Goal: Information Seeking & Learning: Check status

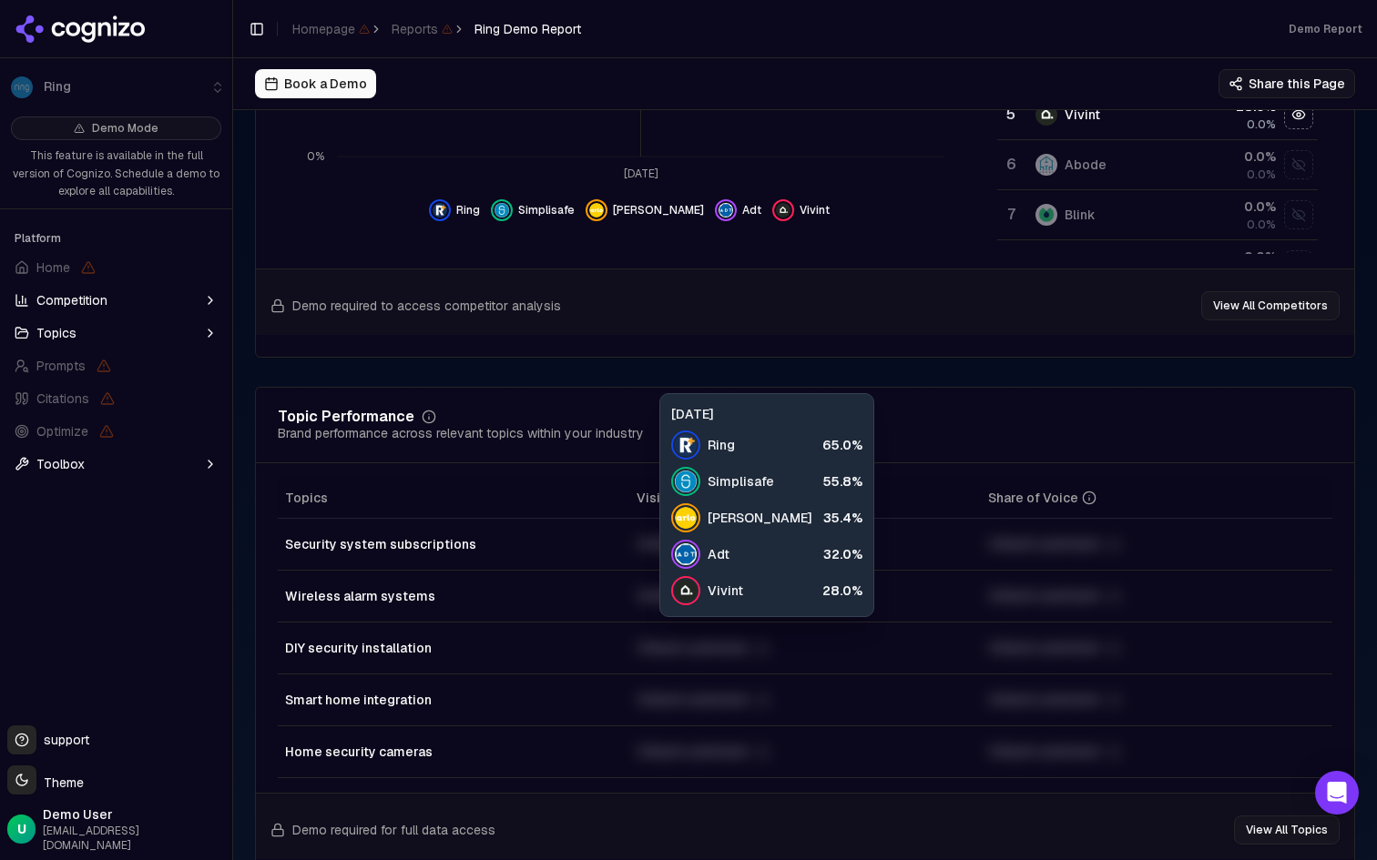
scroll to position [686, 0]
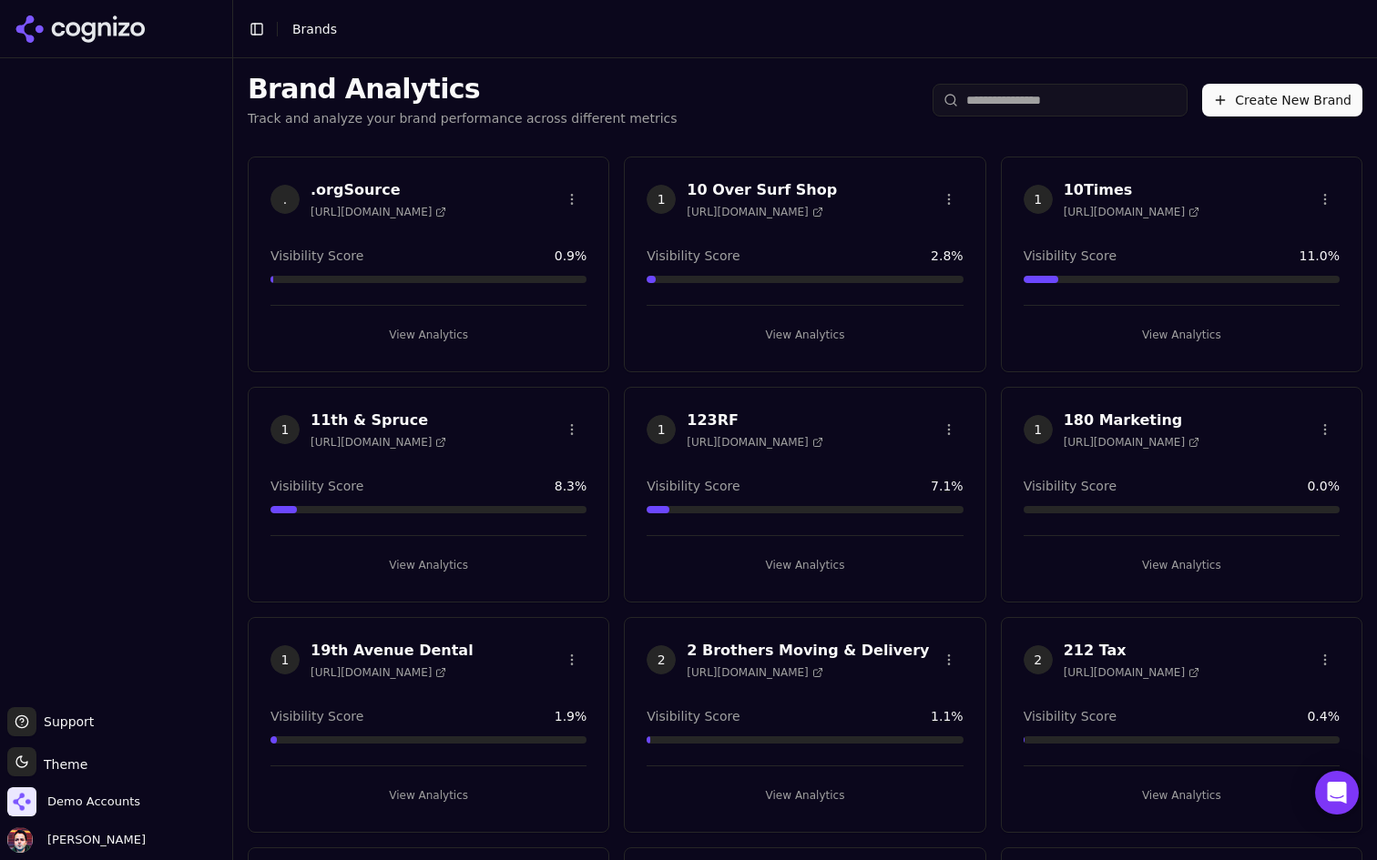
click at [1070, 102] on input "search" at bounding box center [1059, 100] width 255 height 33
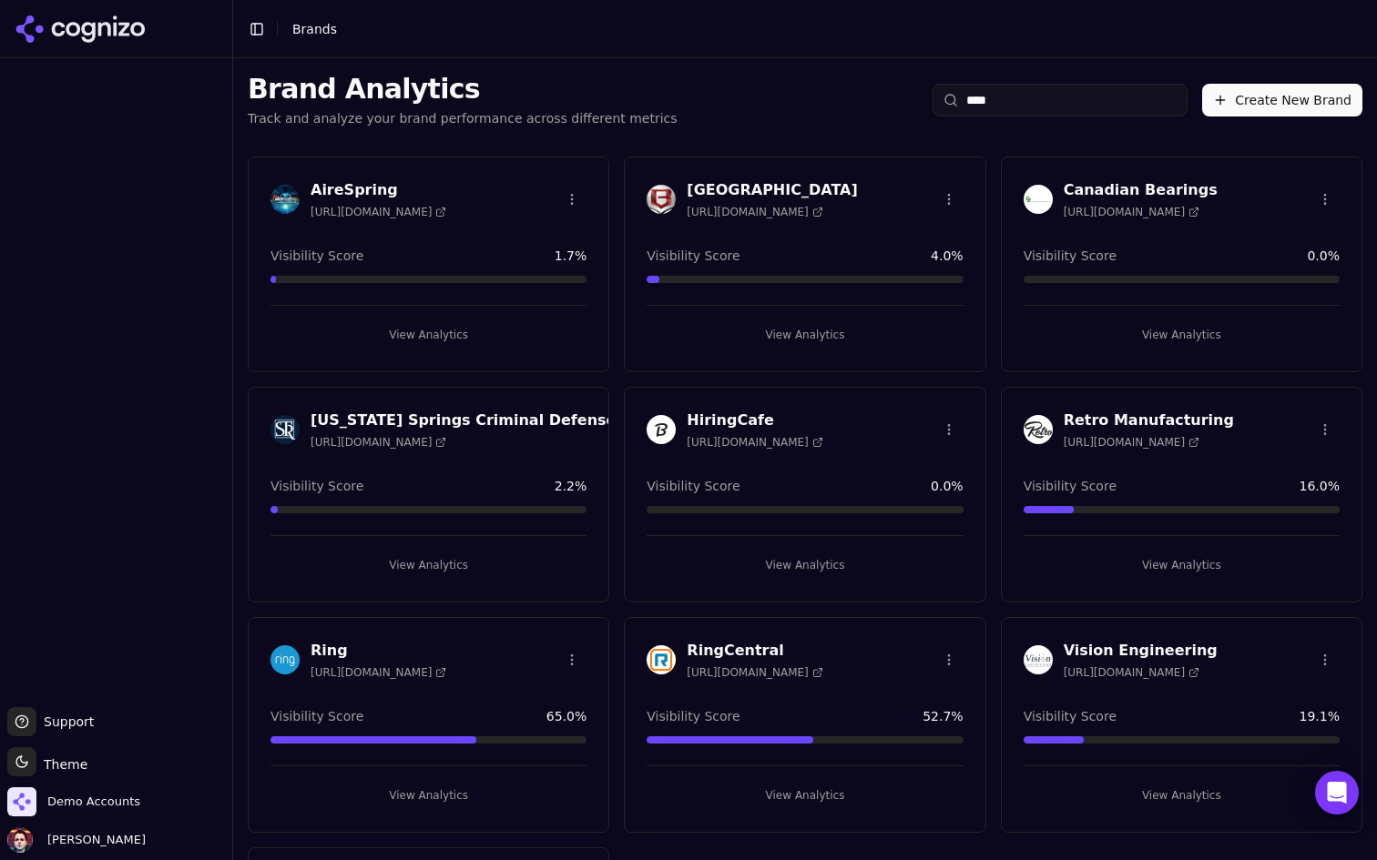
type input "****"
click at [466, 801] on button "View Analytics" at bounding box center [428, 795] width 316 height 29
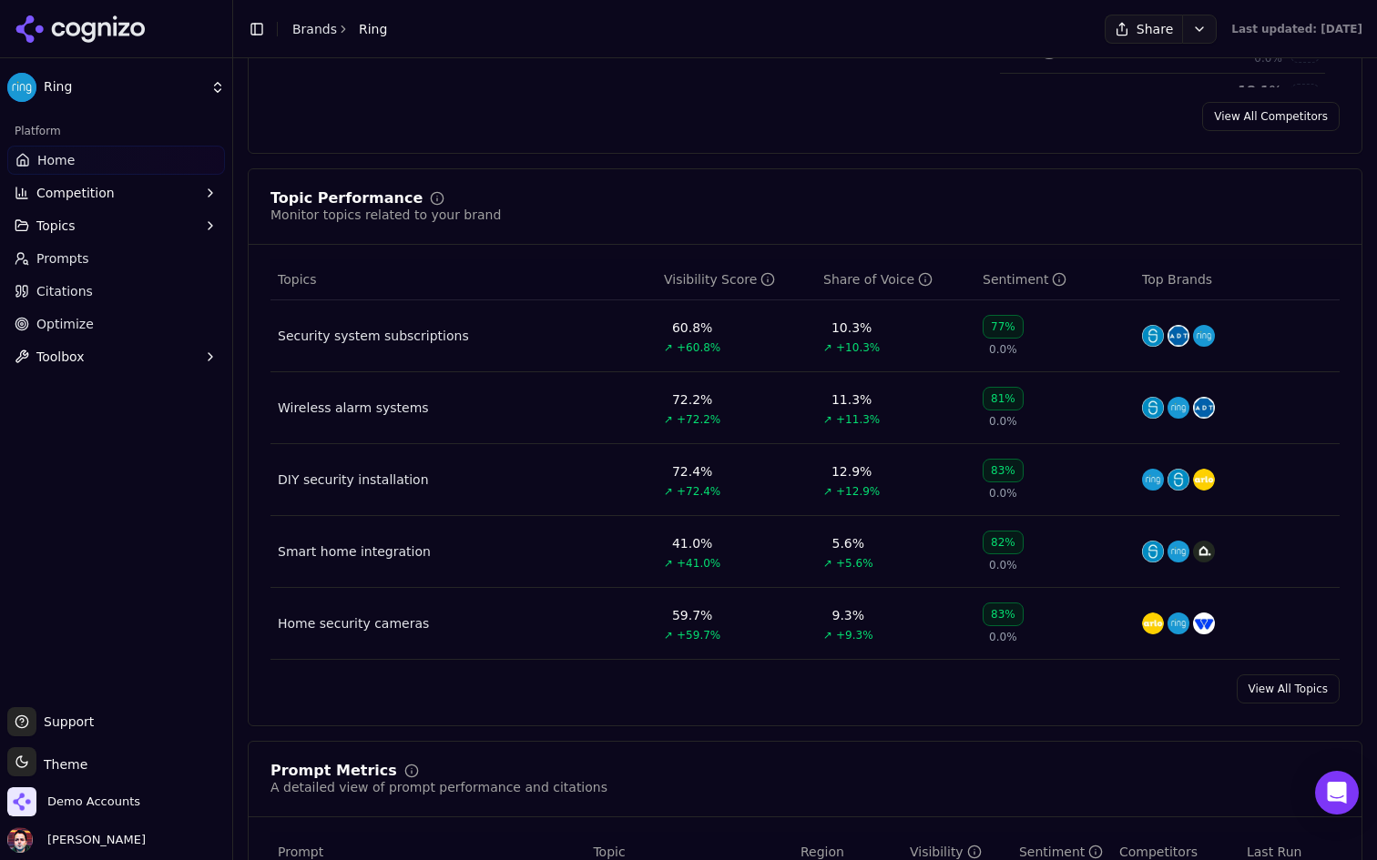
scroll to position [646, 0]
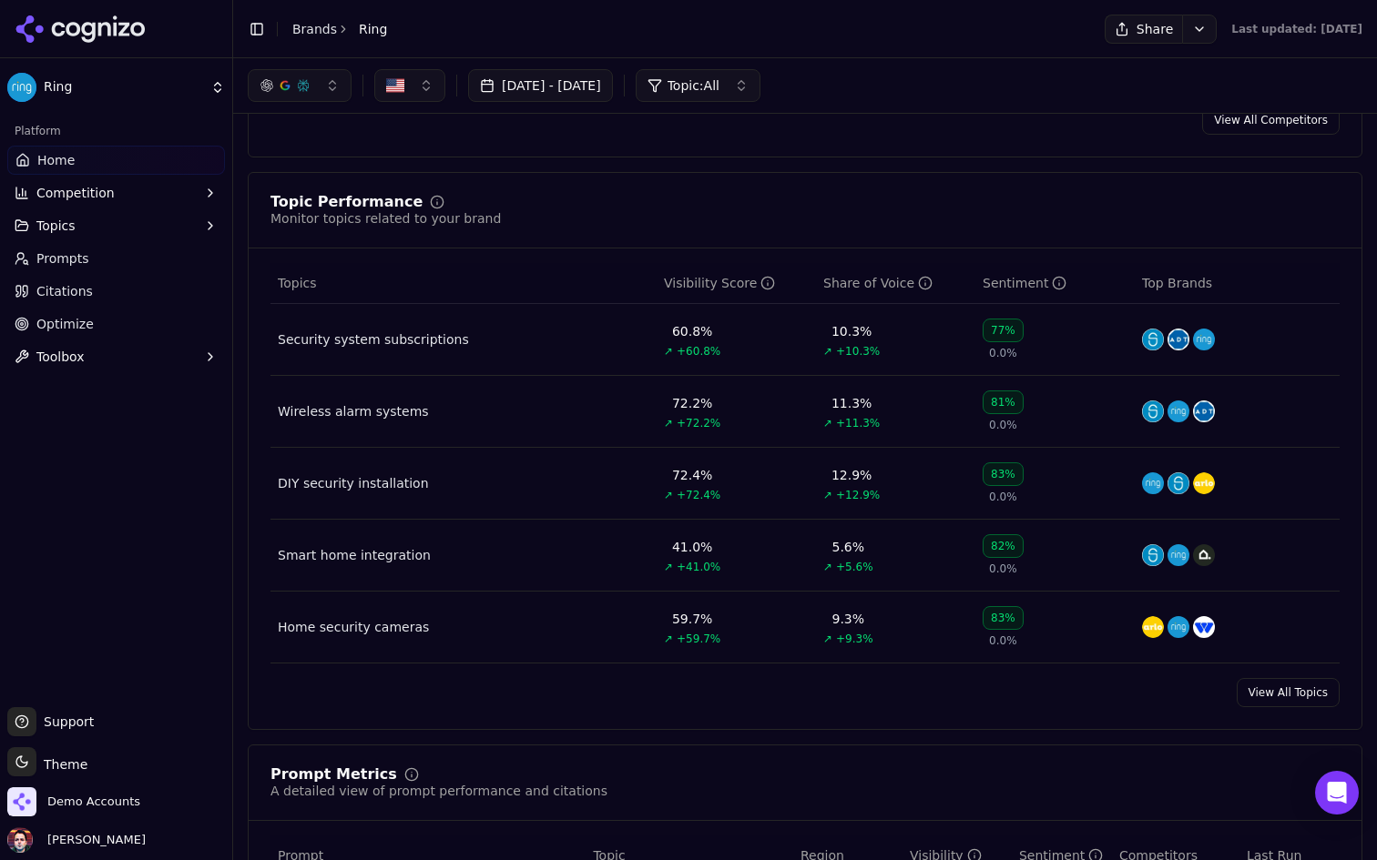
click at [1286, 710] on div "Topic Performance Monitor topics related to your brand Topics Visibility Score …" at bounding box center [805, 451] width 1114 height 558
click at [1268, 691] on link "View All Topics" at bounding box center [1287, 692] width 103 height 29
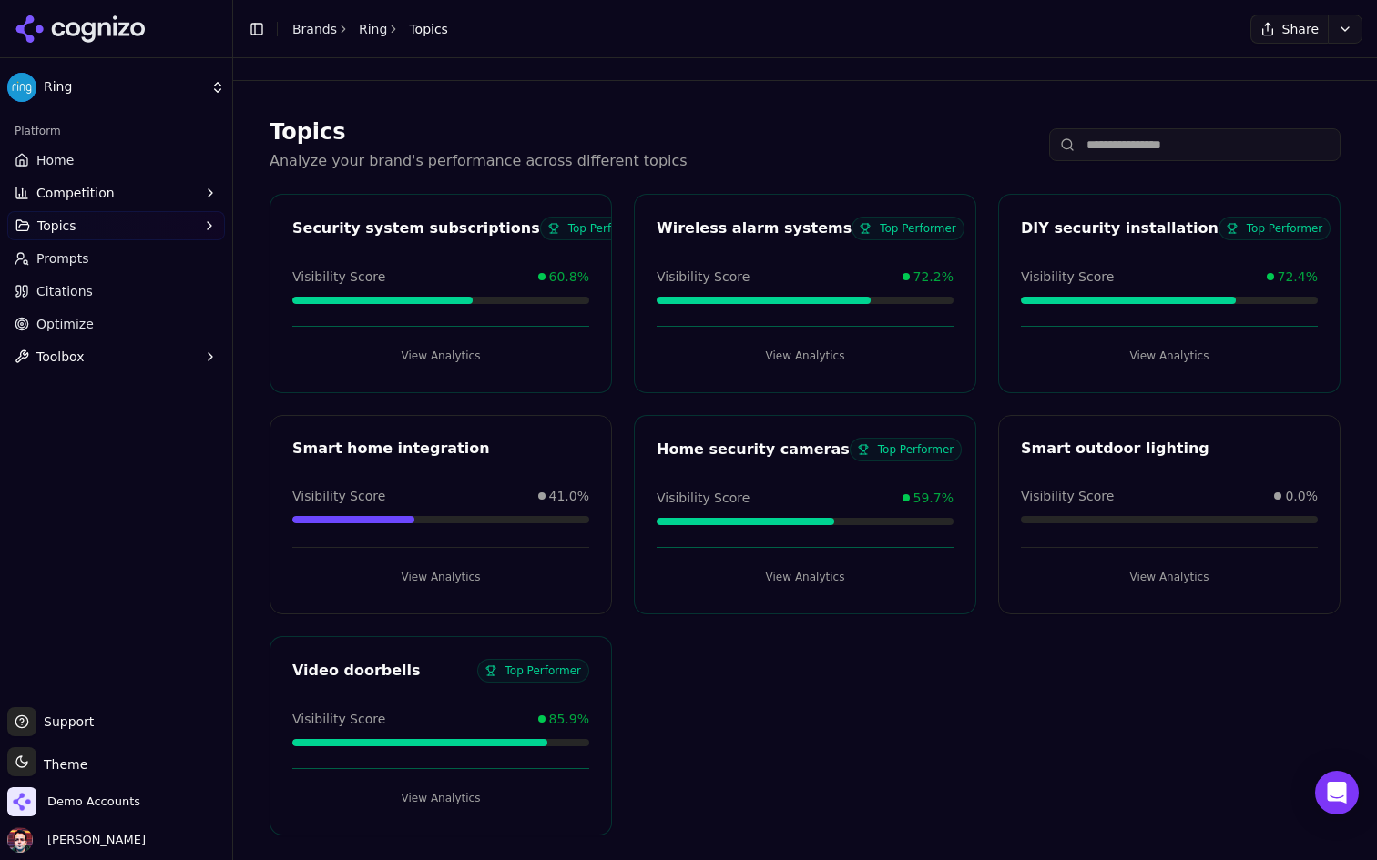
click at [1176, 576] on button "View Analytics" at bounding box center [1169, 577] width 297 height 29
click at [571, 153] on p "Analyze your brand's performance across different topics" at bounding box center [479, 161] width 418 height 22
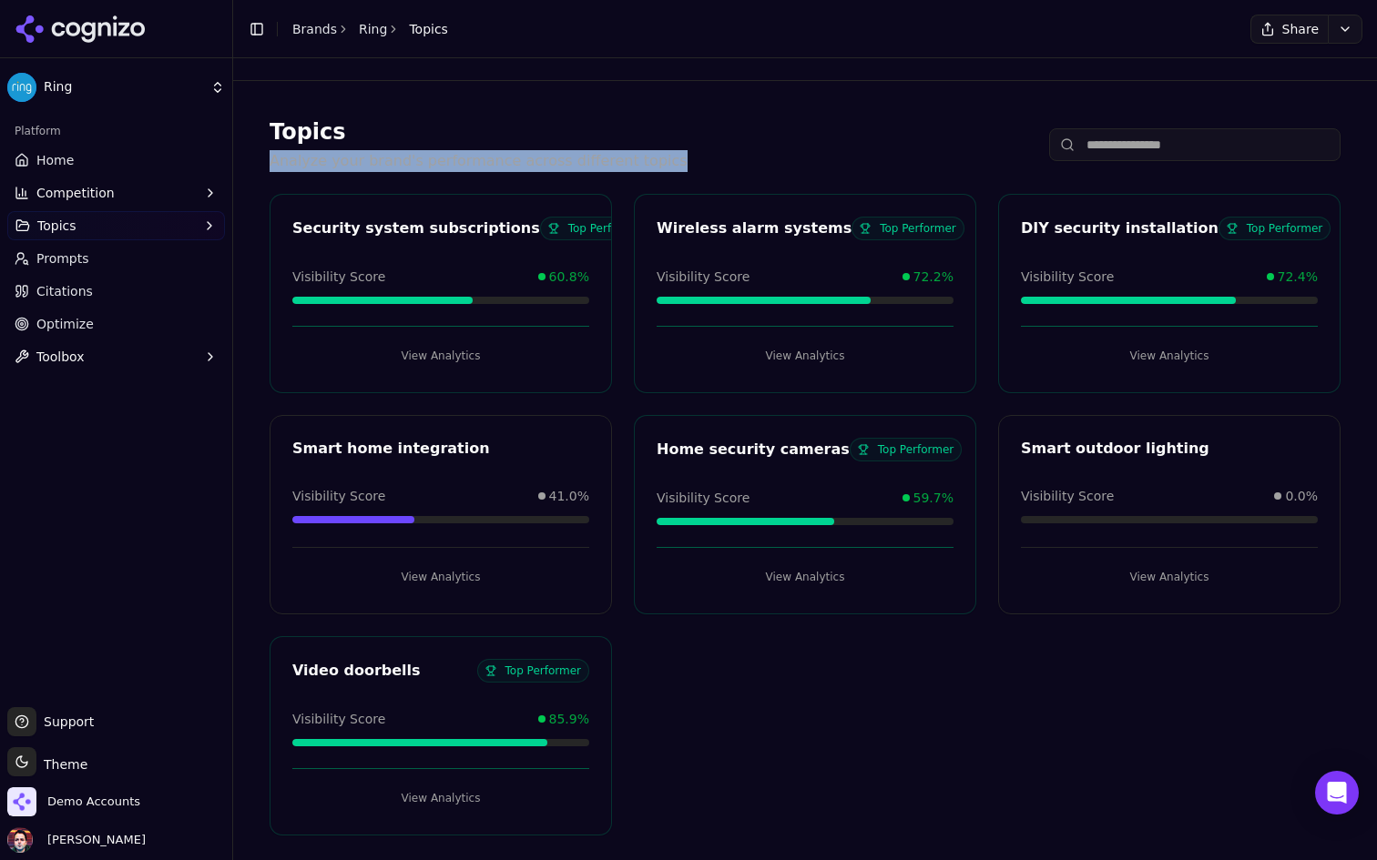
click at [729, 169] on div "Topics Analyze your brand's performance across different topics" at bounding box center [805, 144] width 1071 height 55
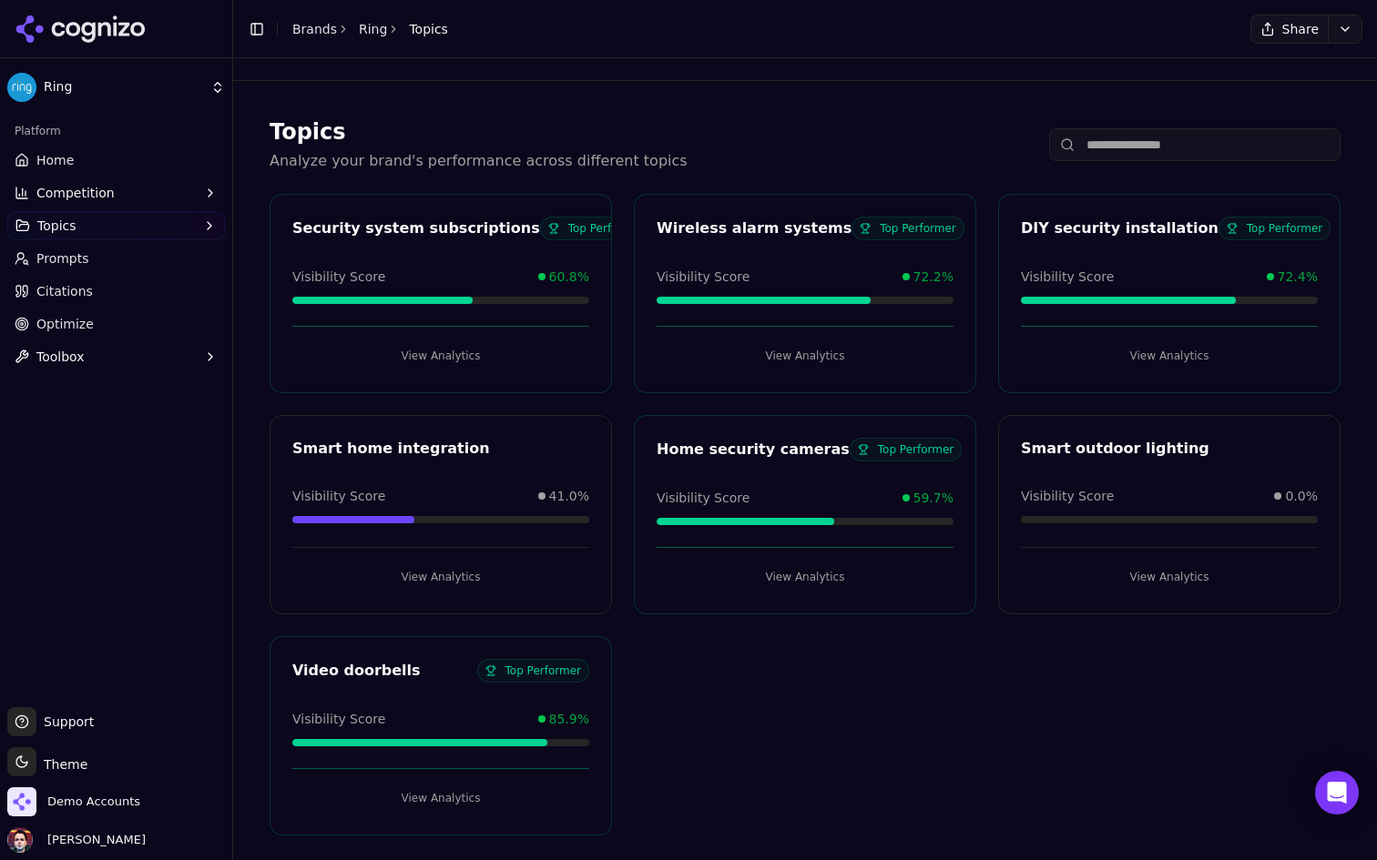
click at [773, 156] on div "Topics Analyze your brand's performance across different topics" at bounding box center [805, 144] width 1071 height 55
click at [163, 153] on link "Home" at bounding box center [116, 160] width 218 height 29
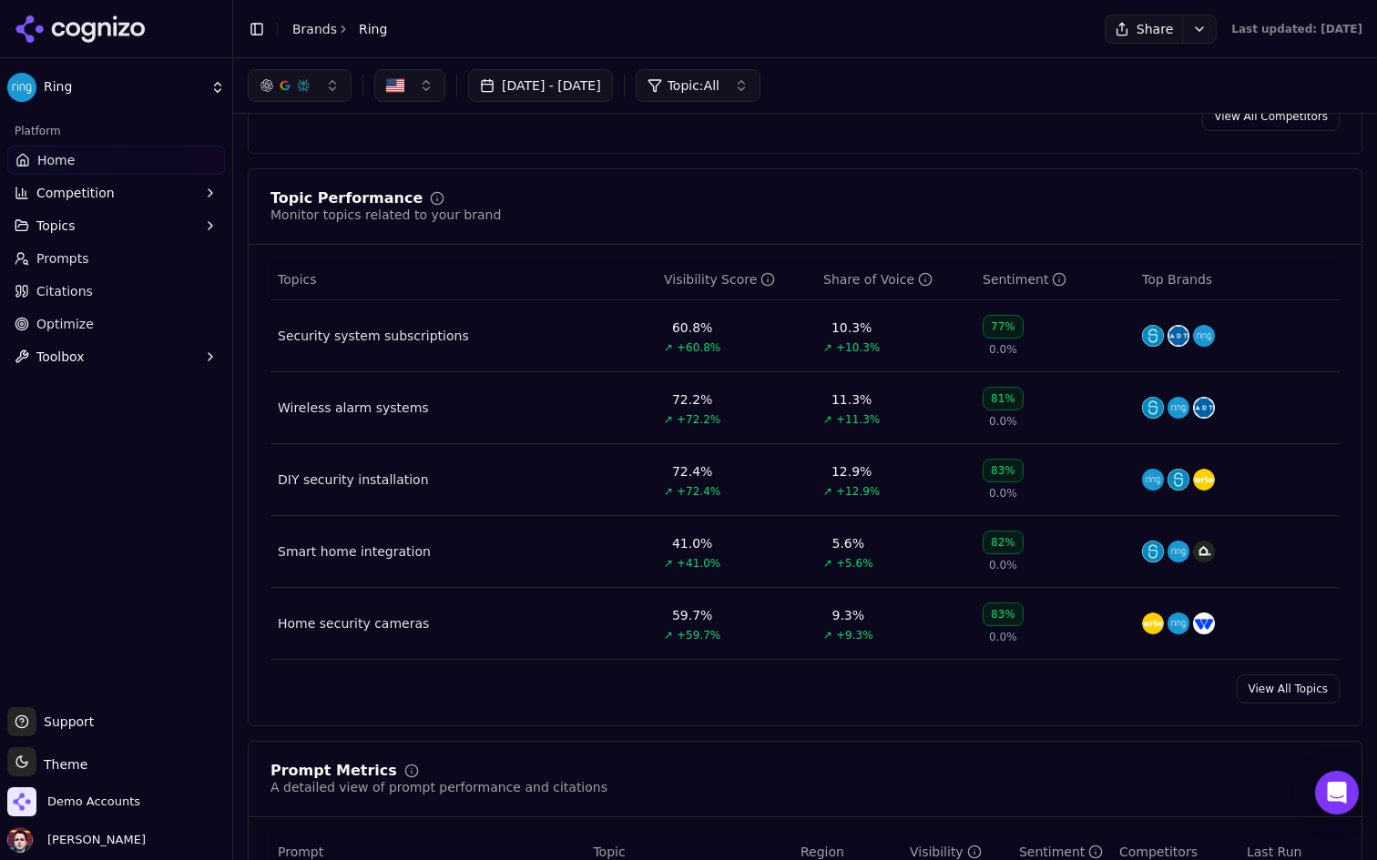
scroll to position [638, 0]
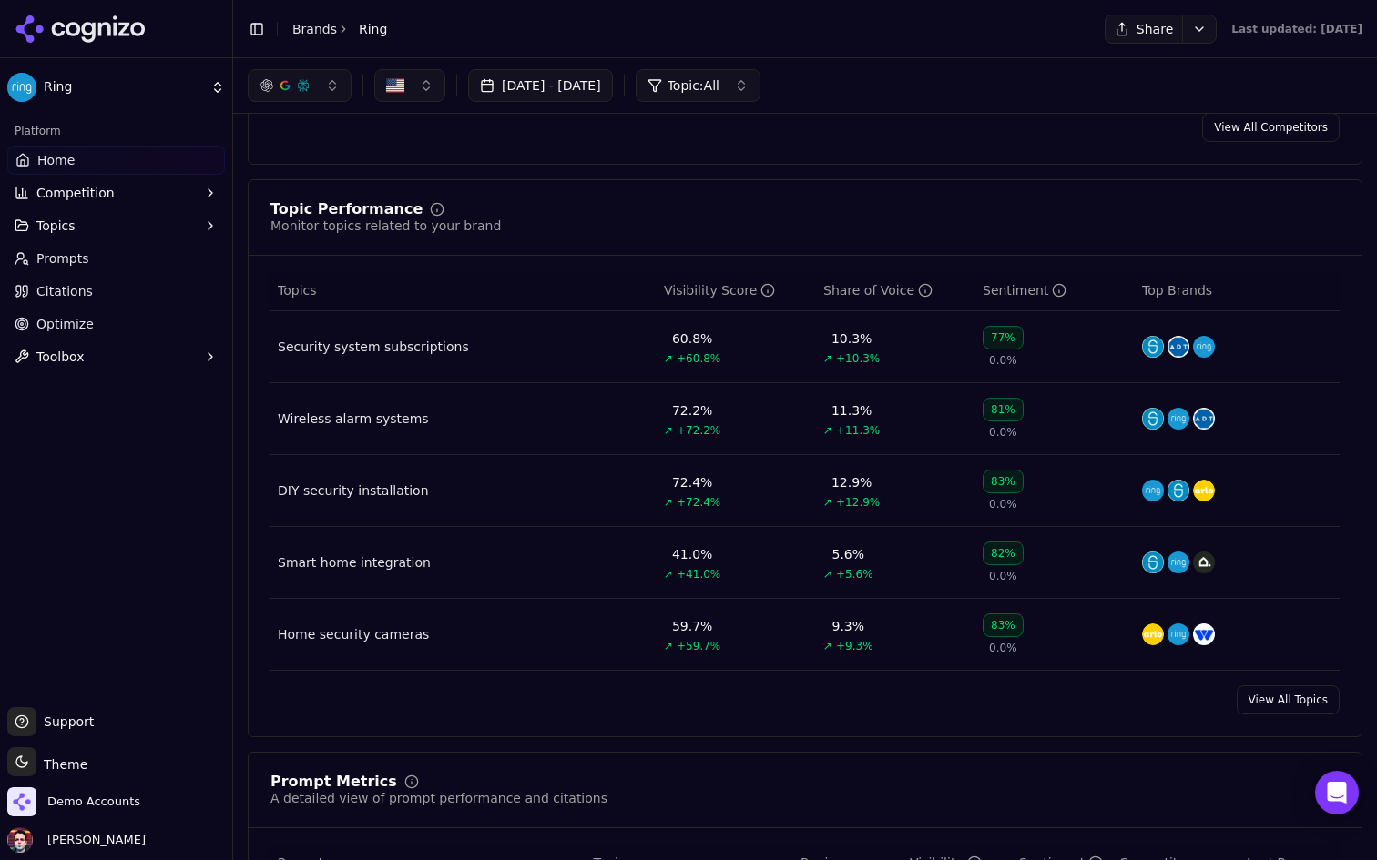
click at [139, 260] on link "Prompts" at bounding box center [116, 258] width 218 height 29
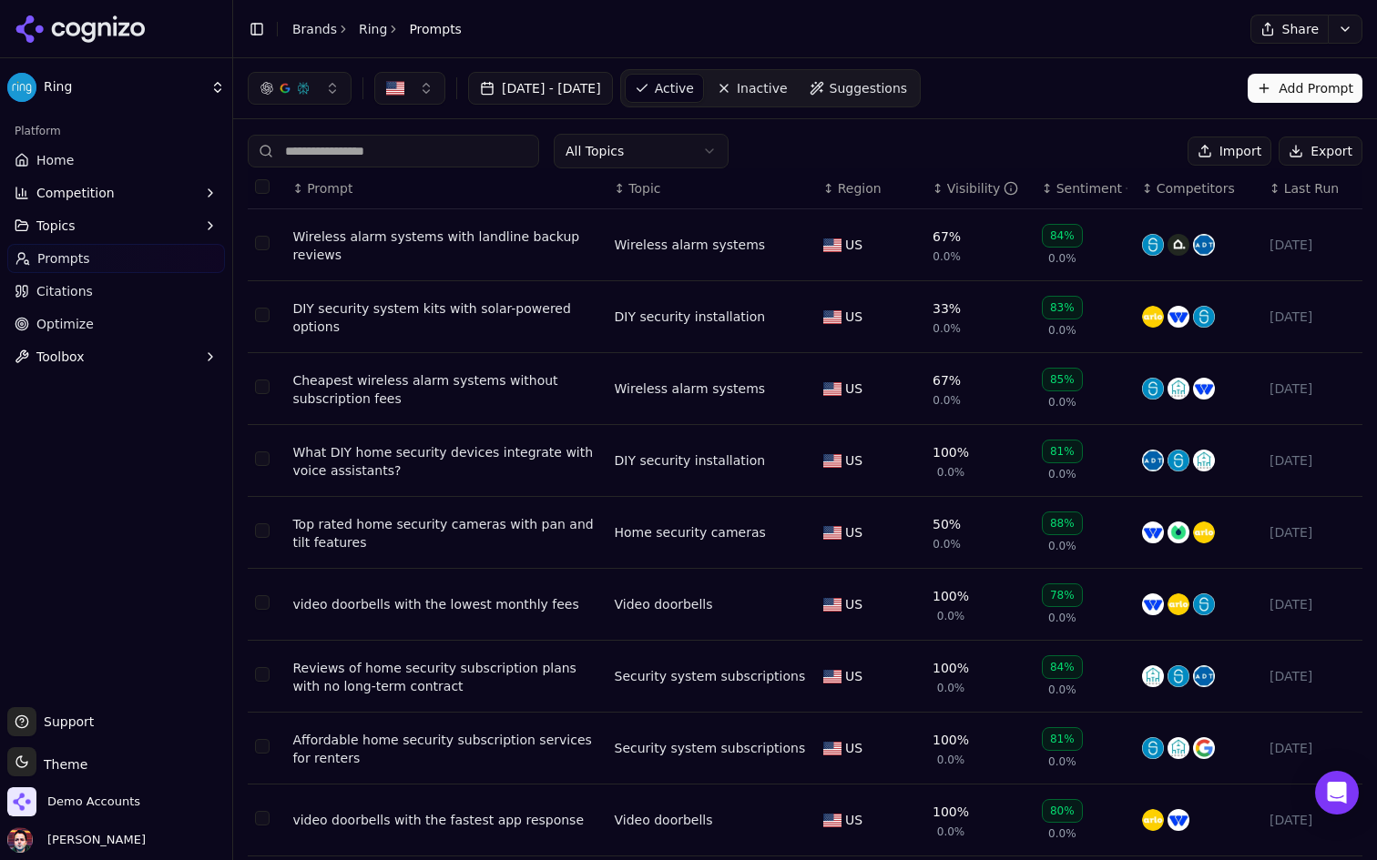
click at [677, 149] on html "Ring Platform Home Competition Topics Prompts Citations Optimize Toolbox Suppor…" at bounding box center [688, 430] width 1377 height 860
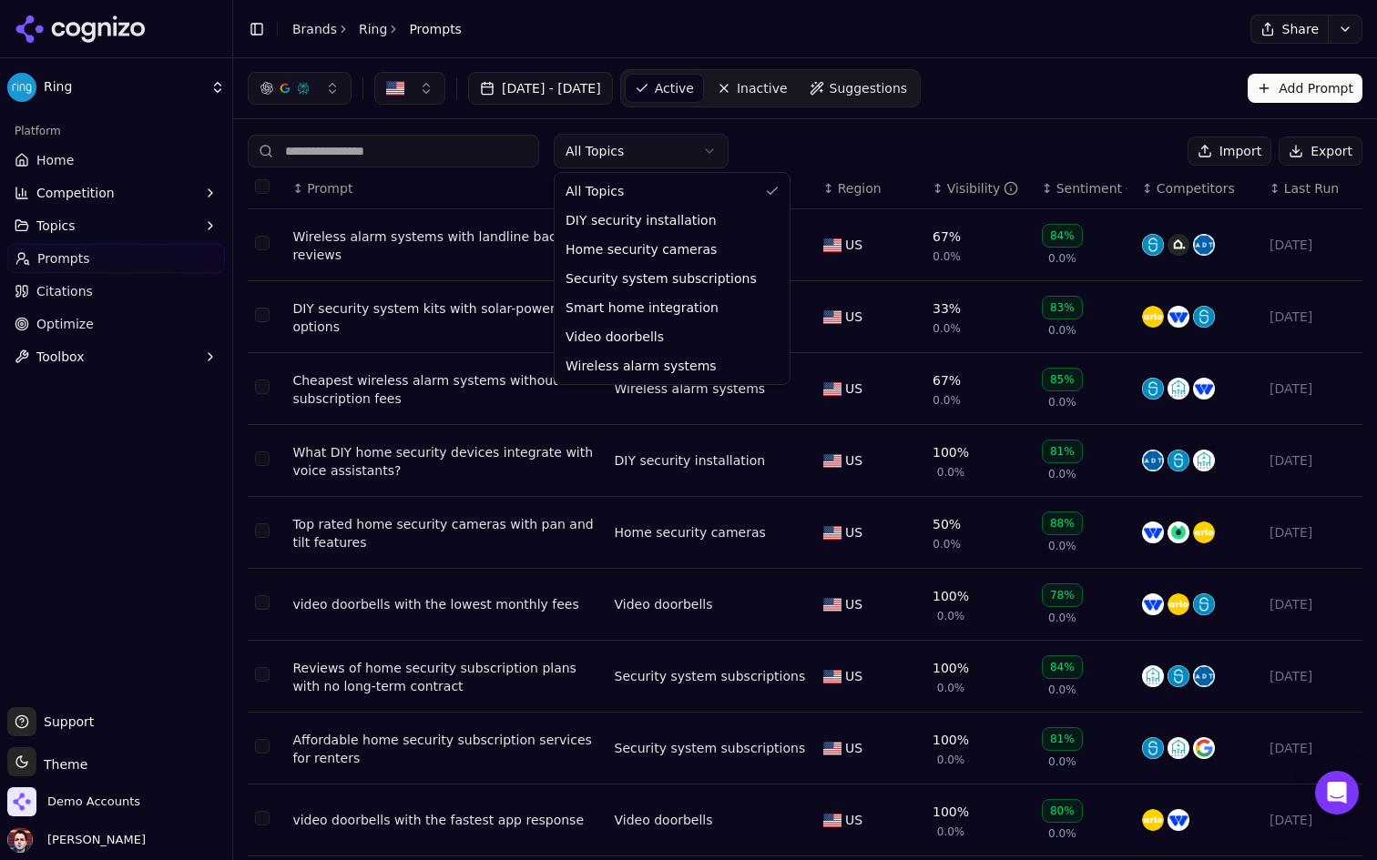
click at [97, 228] on html "Ring Platform Home Competition Topics Prompts Citations Optimize Toolbox Suppor…" at bounding box center [688, 430] width 1377 height 860
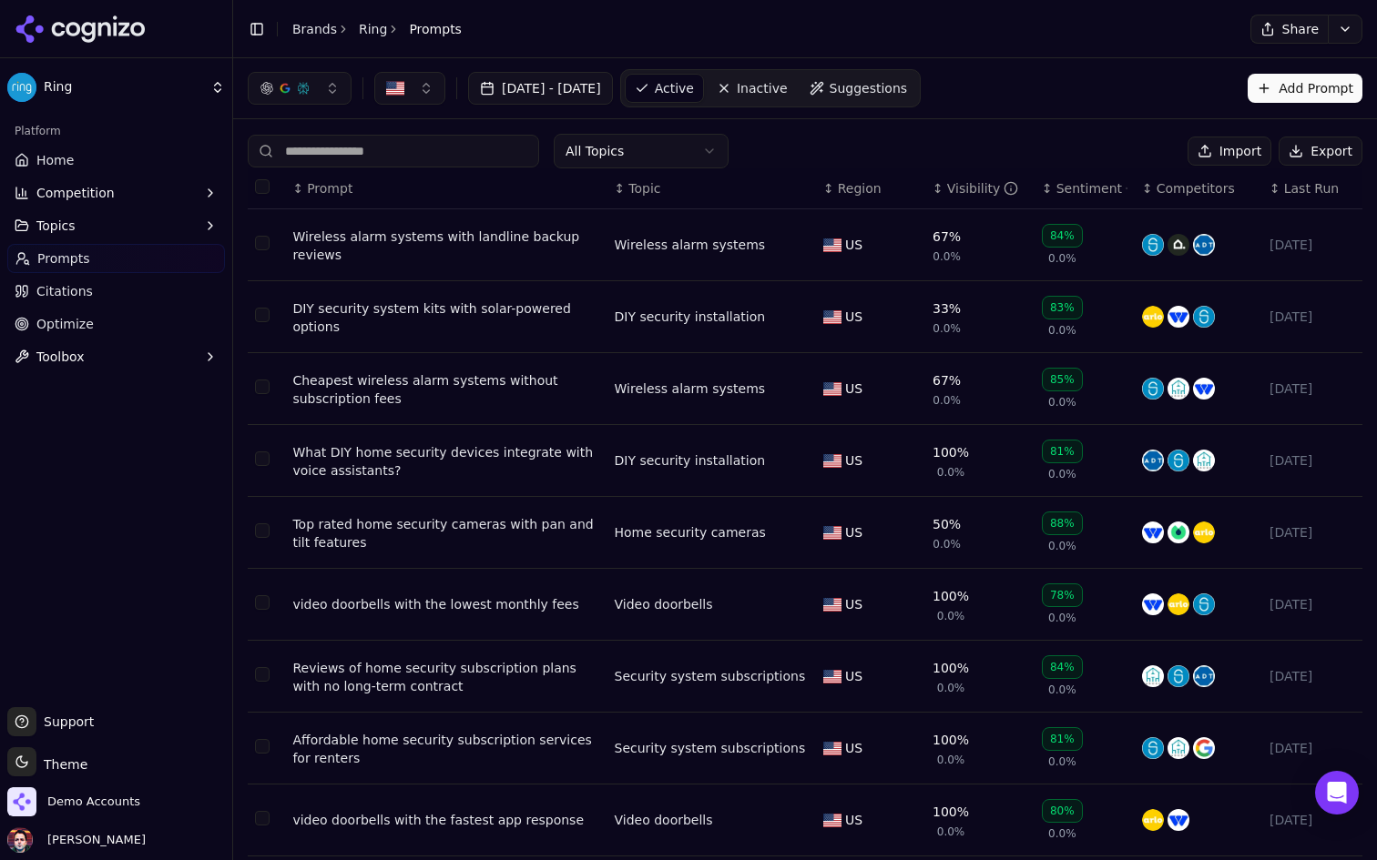
click at [133, 228] on button "Topics" at bounding box center [116, 225] width 218 height 29
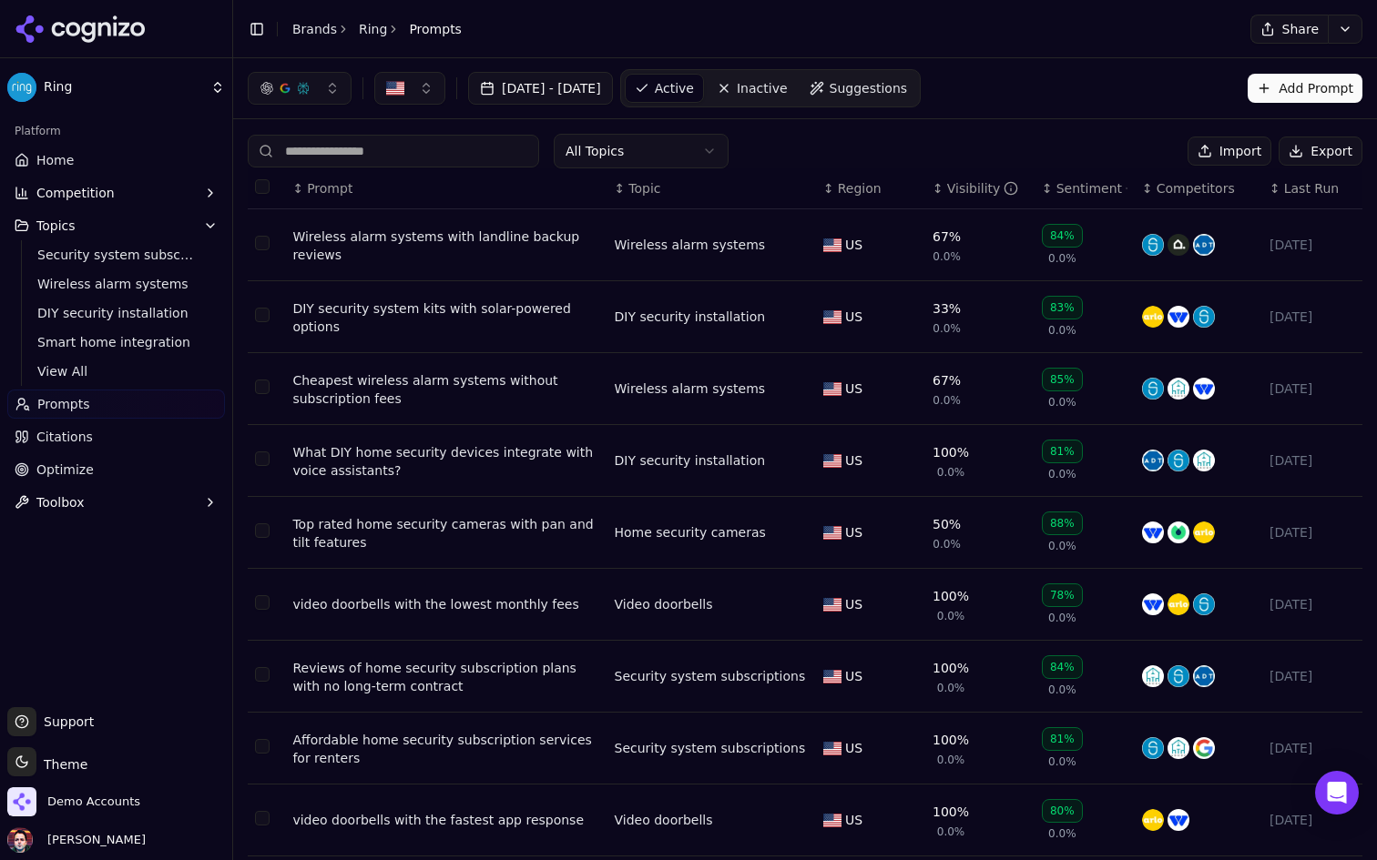
click at [629, 158] on html "Ring Platform Home Competition Topics Security system subscriptions Wireless al…" at bounding box center [688, 430] width 1377 height 860
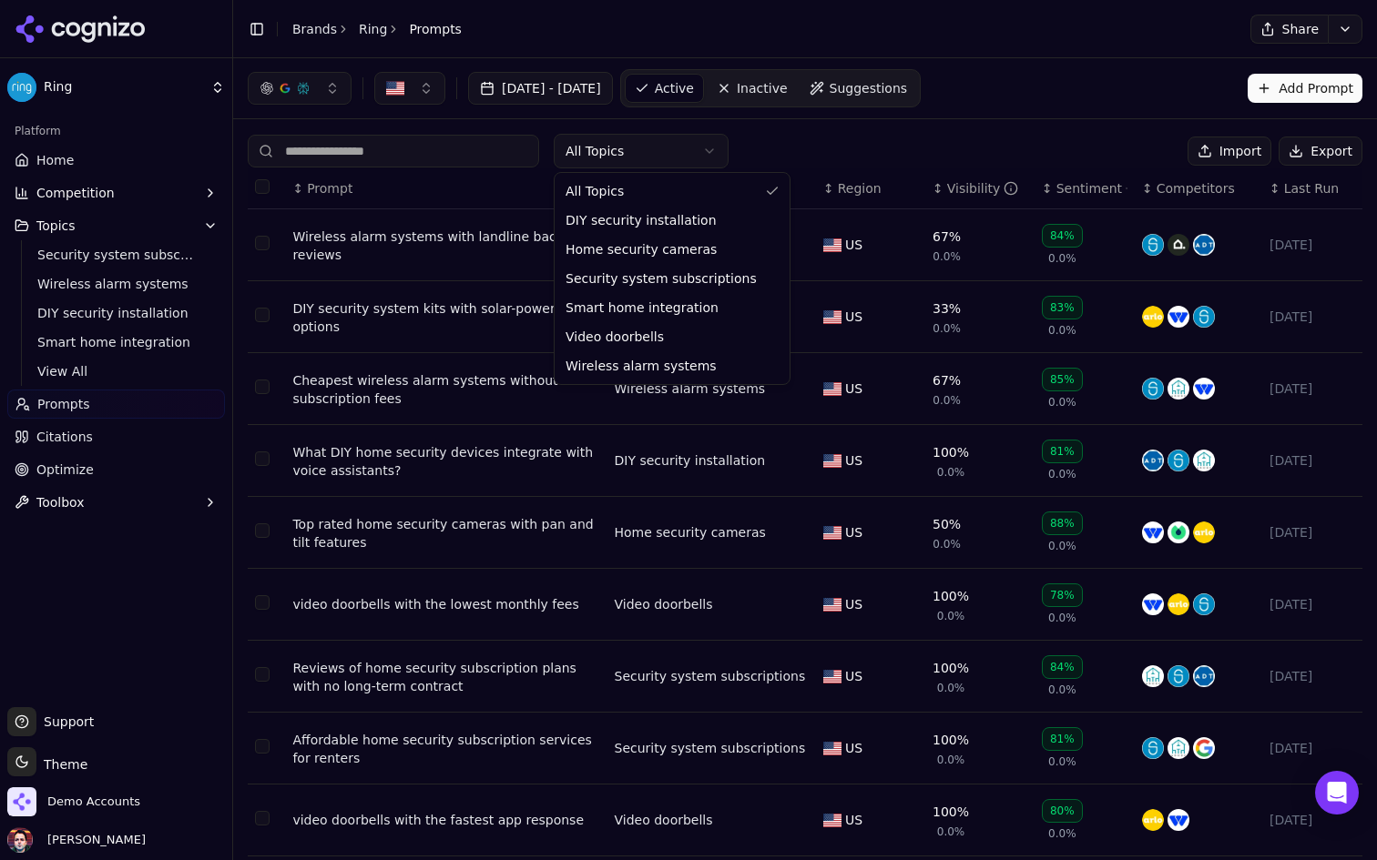
click at [640, 152] on html "Ring Platform Home Competition Topics Security system subscriptions Wireless al…" at bounding box center [688, 430] width 1377 height 860
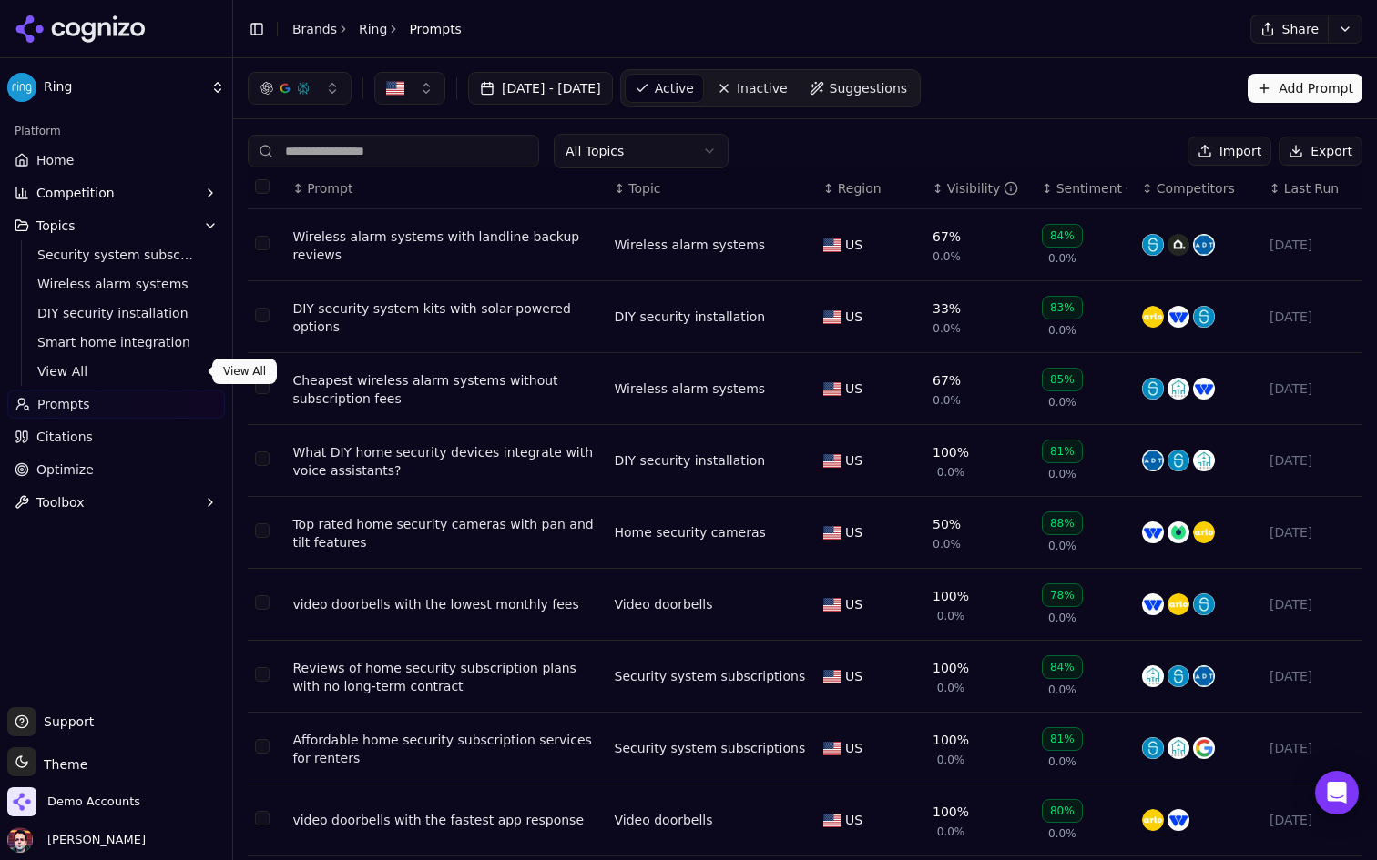
click at [120, 376] on span "View All" at bounding box center [116, 371] width 158 height 18
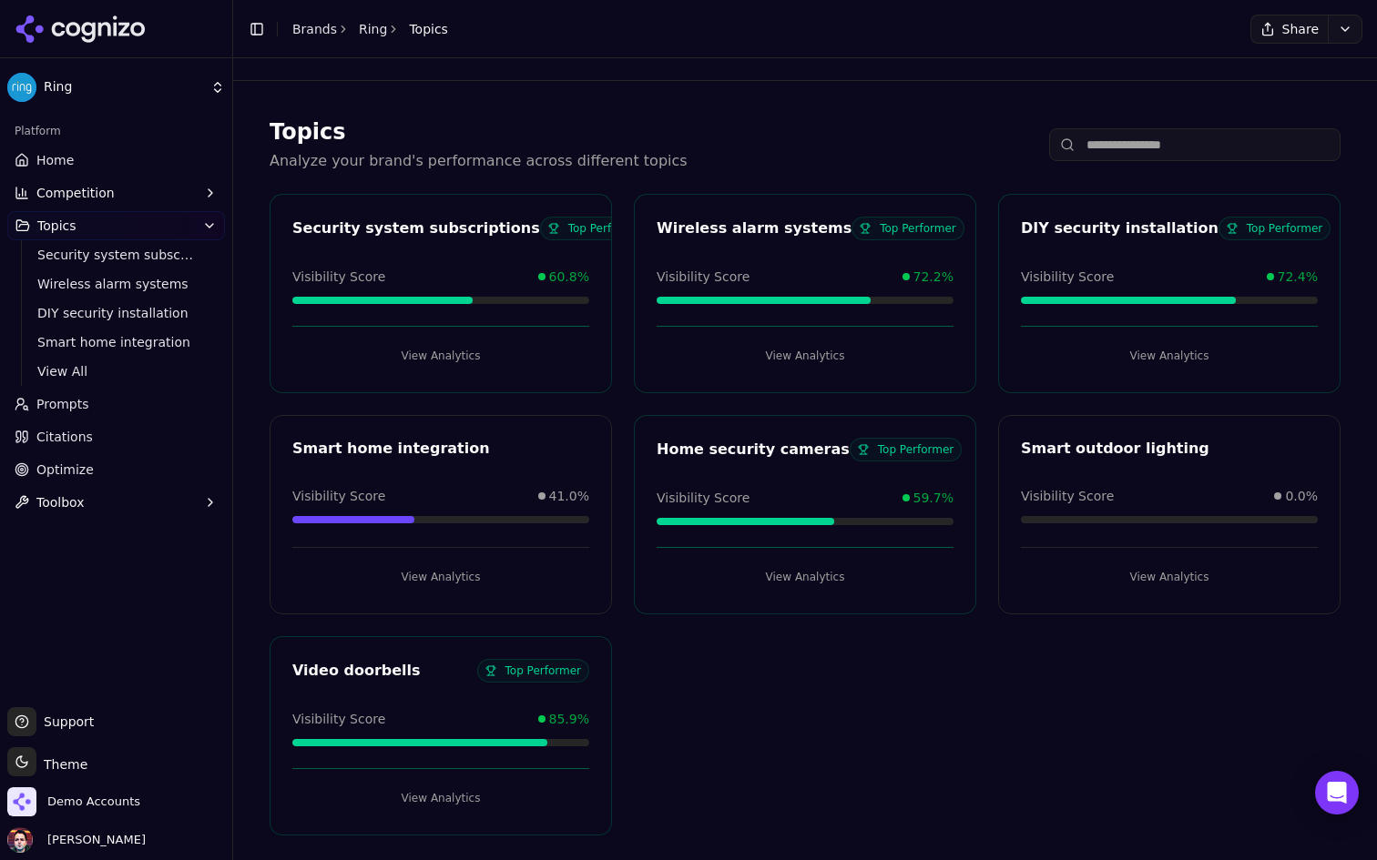
click at [103, 155] on link "Home" at bounding box center [116, 160] width 218 height 29
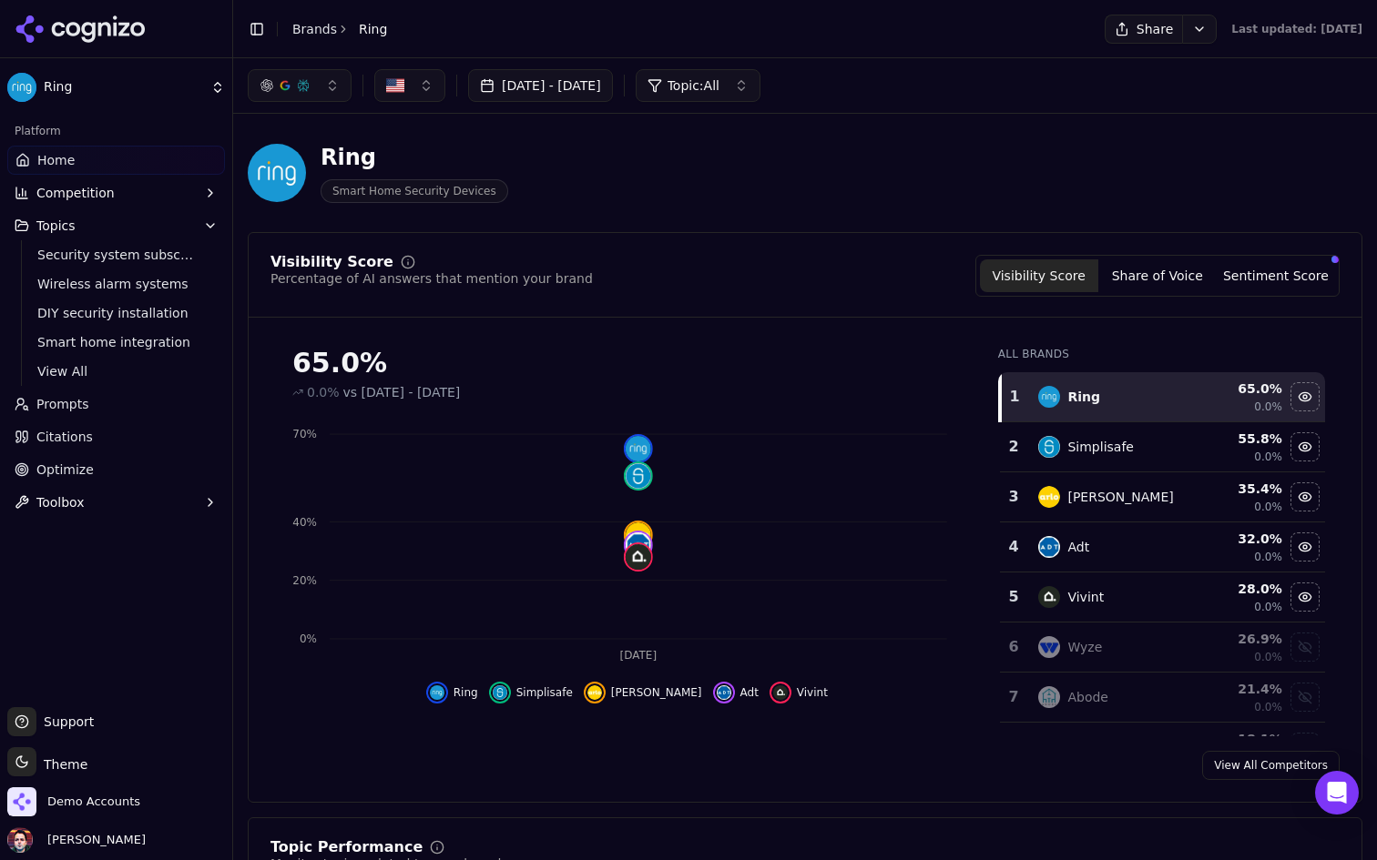
drag, startPoint x: 538, startPoint y: 392, endPoint x: 523, endPoint y: 394, distance: 15.6
click at [523, 394] on div "0.0% vs Jun 15, 2025 - Jul 15, 2025" at bounding box center [626, 392] width 669 height 18
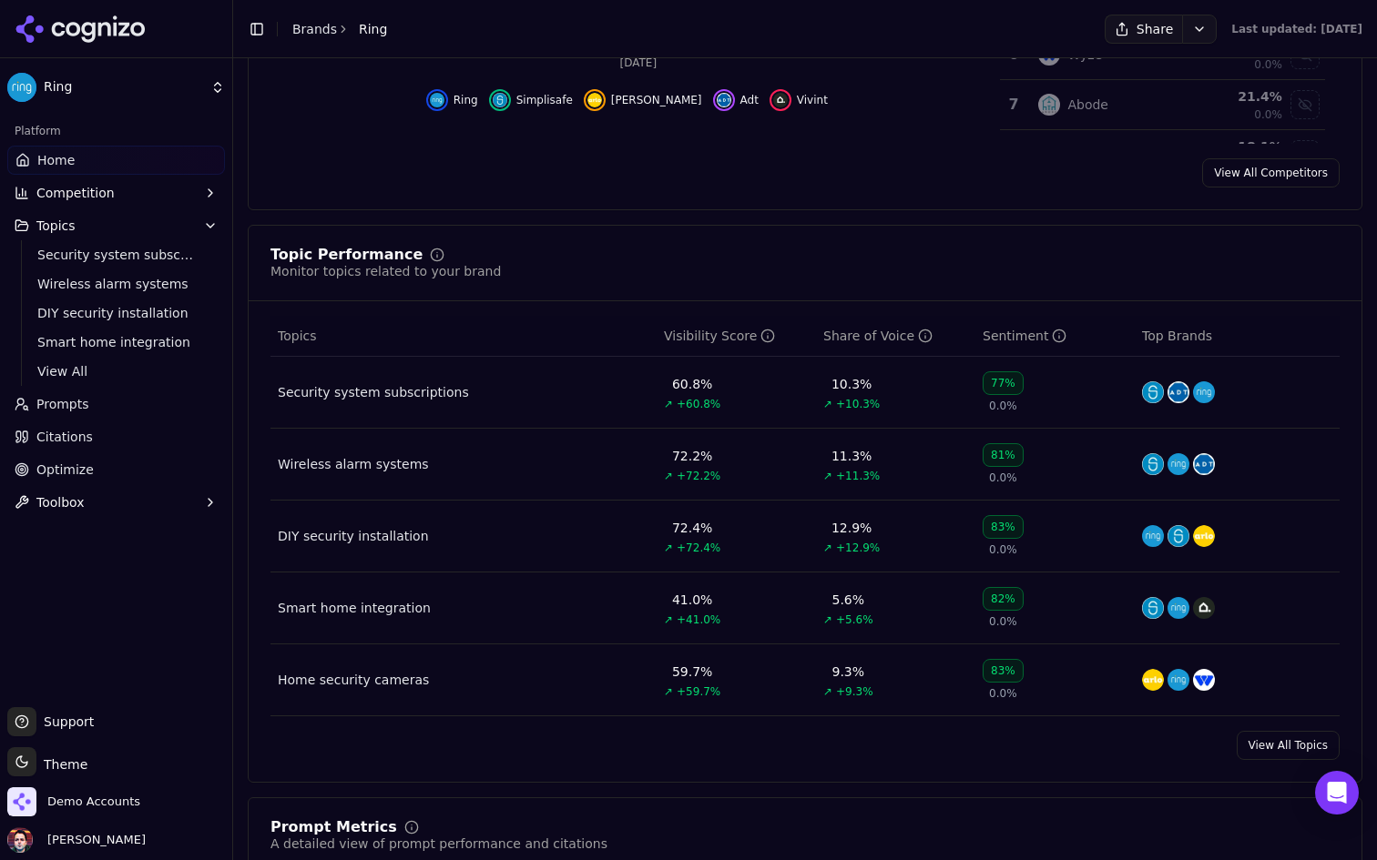
scroll to position [605, 0]
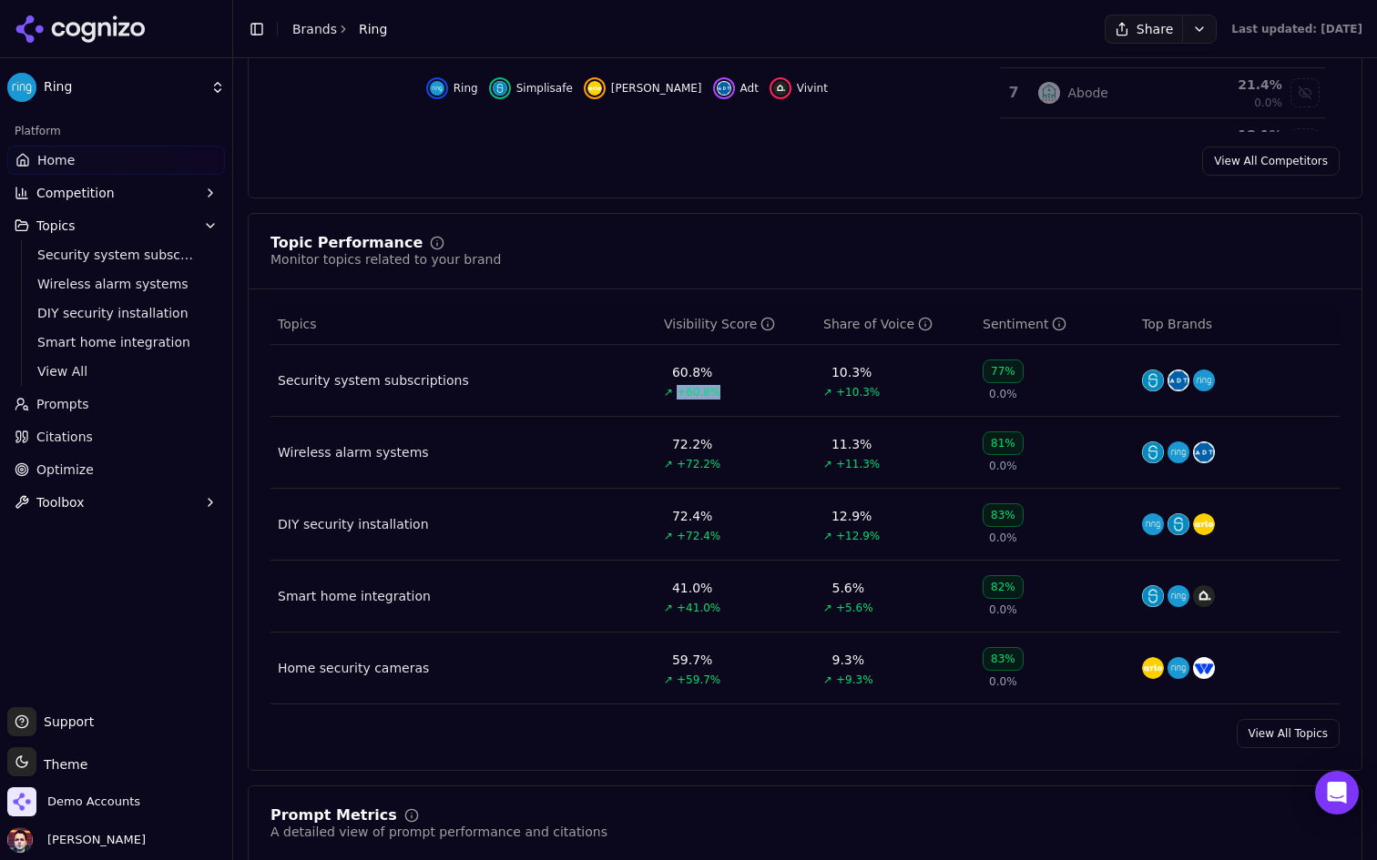
drag, startPoint x: 718, startPoint y: 394, endPoint x: 677, endPoint y: 392, distance: 41.9
click at [677, 392] on td "60.8% ↗ +60.8%" at bounding box center [735, 381] width 159 height 72
click at [736, 391] on td "60.8% ↗ +60.8%" at bounding box center [735, 381] width 159 height 72
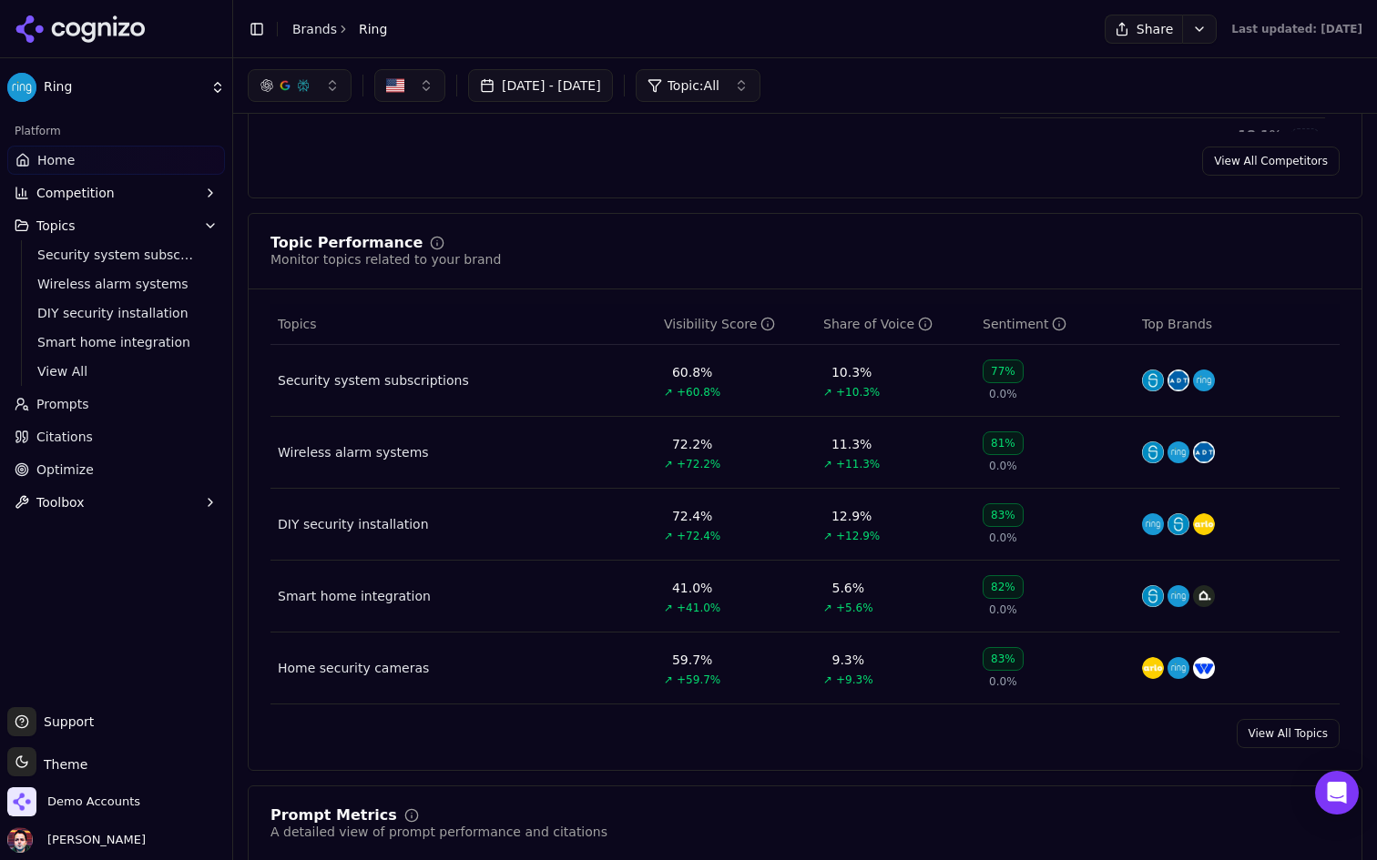
scroll to position [0, 0]
